Goal: Task Accomplishment & Management: Manage account settings

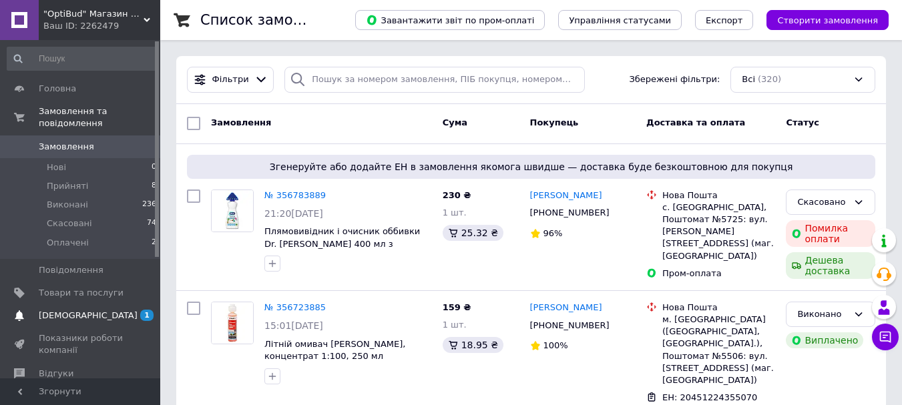
click at [57, 310] on span "[DEMOGRAPHIC_DATA]" at bounding box center [88, 316] width 99 height 12
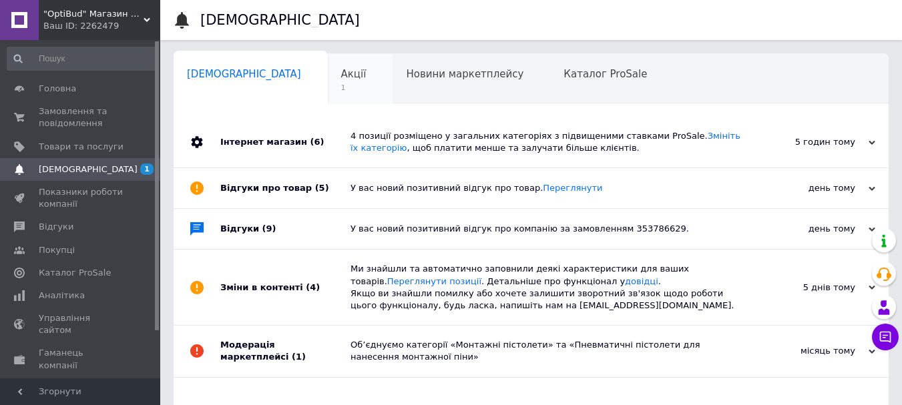
click at [341, 83] on span "1" at bounding box center [353, 88] width 25 height 10
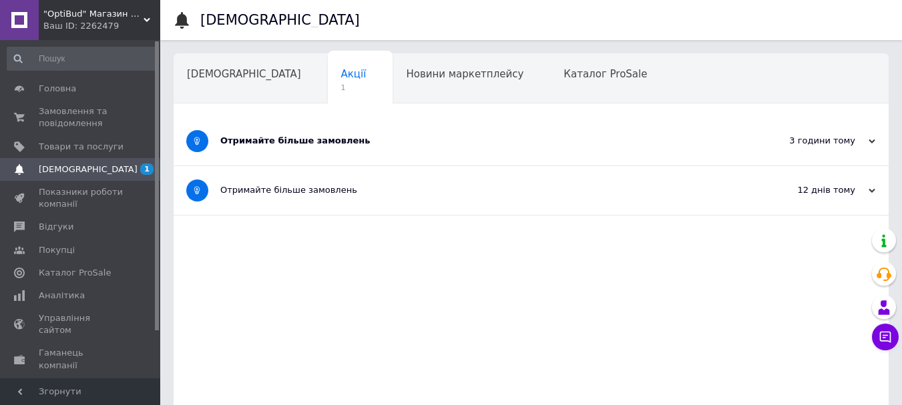
click at [358, 132] on div "Отримайте більше замовлень" at bounding box center [480, 141] width 521 height 49
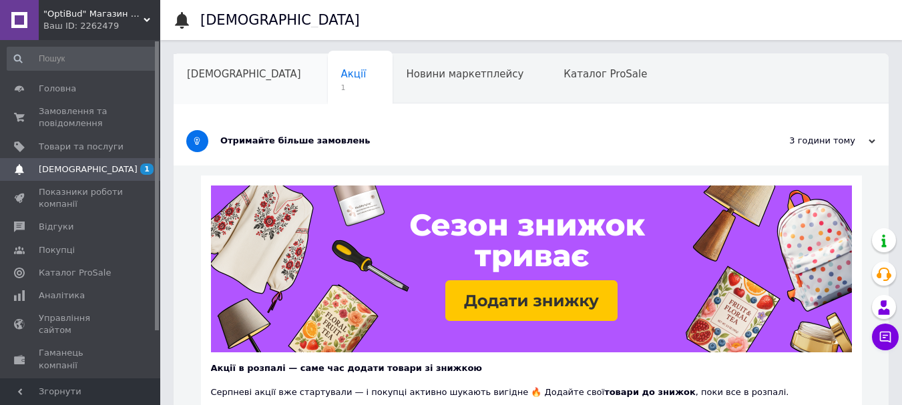
click at [220, 89] on div "[DEMOGRAPHIC_DATA]" at bounding box center [251, 79] width 154 height 51
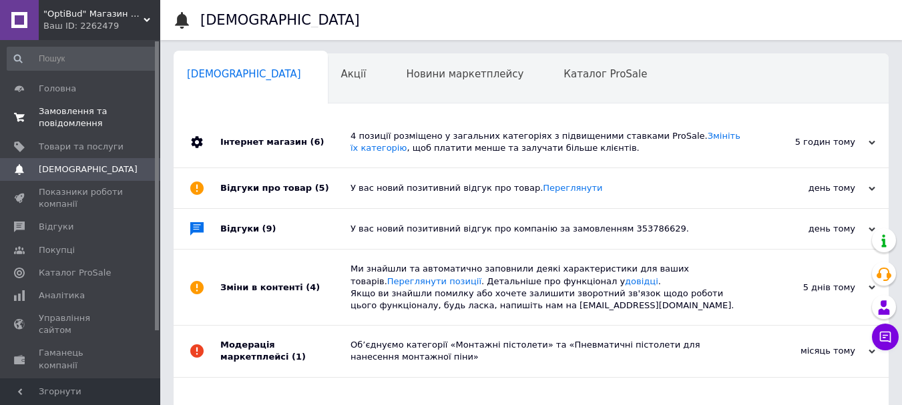
click at [92, 118] on span "Замовлення та повідомлення" at bounding box center [81, 117] width 85 height 24
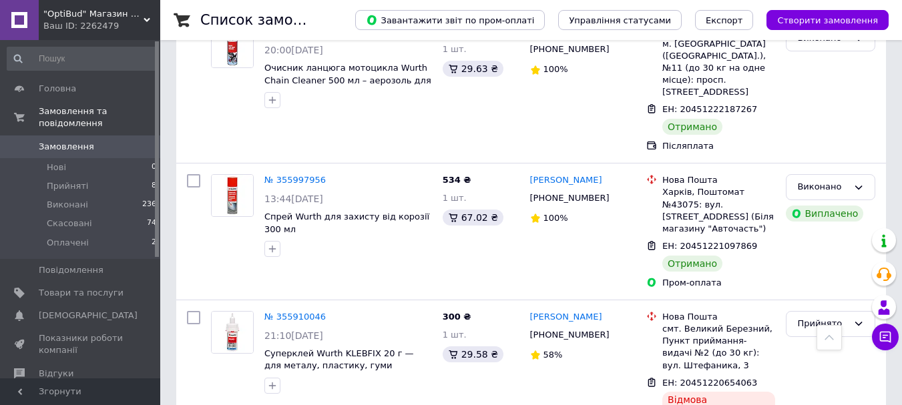
scroll to position [1335, 0]
